Goal: Task Accomplishment & Management: Manage account settings

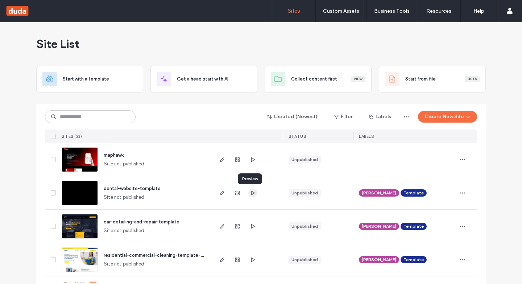
click at [250, 193] on icon "button" at bounding box center [253, 193] width 6 height 6
click at [221, 199] on div at bounding box center [237, 192] width 39 height 33
click at [220, 197] on div at bounding box center [237, 192] width 39 height 33
click at [219, 195] on icon "button" at bounding box center [222, 193] width 6 height 6
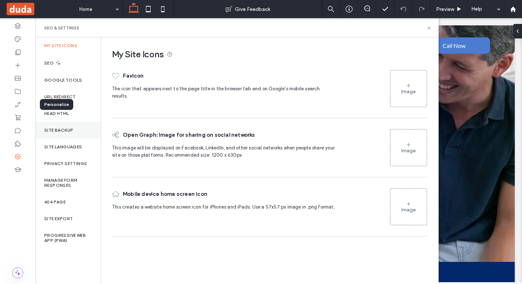
click at [58, 132] on label "Site Backup" at bounding box center [58, 130] width 29 height 5
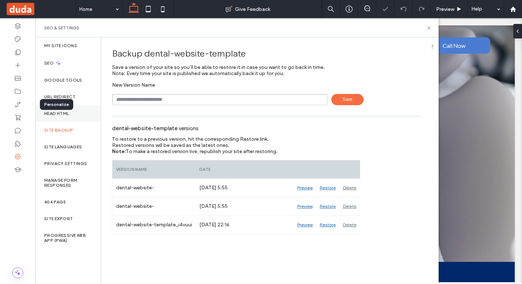
click at [62, 115] on label "Head HTML" at bounding box center [56, 113] width 25 height 5
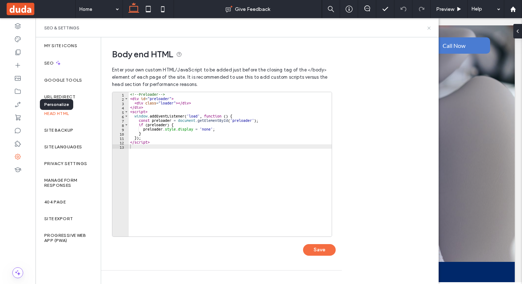
click at [426, 28] on icon at bounding box center [428, 27] width 5 height 5
